Goal: Find specific fact: Find specific fact

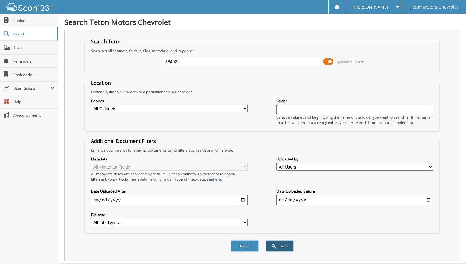
type input "38402p"
click at [287, 247] on button "Search" at bounding box center [280, 246] width 28 height 11
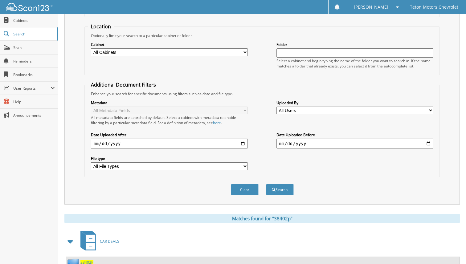
scroll to position [77, 0]
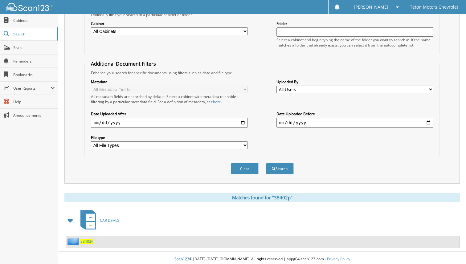
click at [90, 239] on span "38402P" at bounding box center [86, 241] width 13 height 5
